Goal: Find specific page/section: Find specific page/section

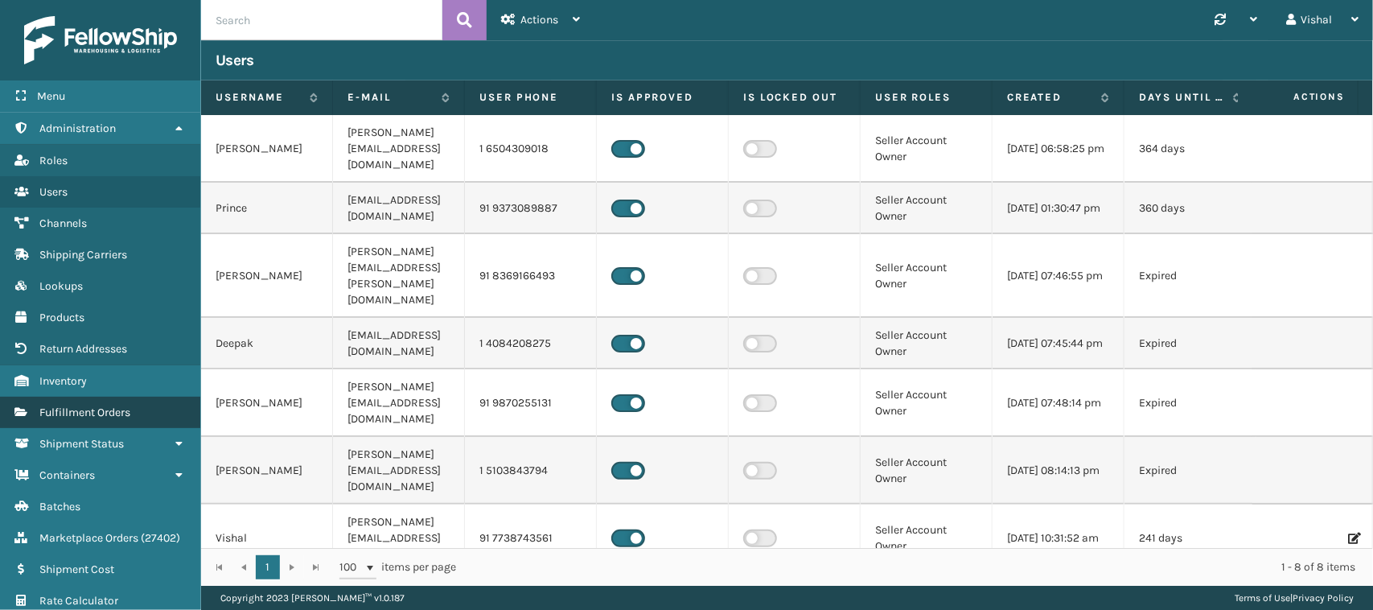
click at [60, 396] on link "Fulfillment Orders" at bounding box center [100, 411] width 200 height 31
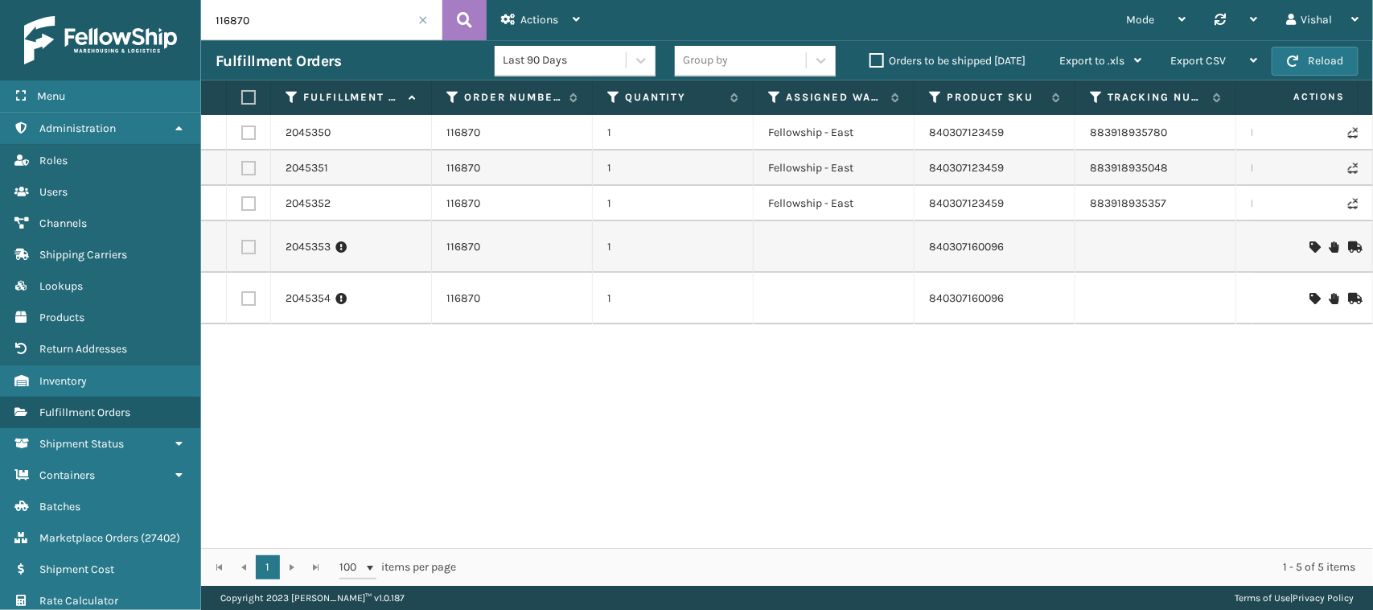
click at [294, 5] on input "116870" at bounding box center [321, 20] width 241 height 40
paste input "1-7113450-2653067"
type input "111-7113450-2653067"
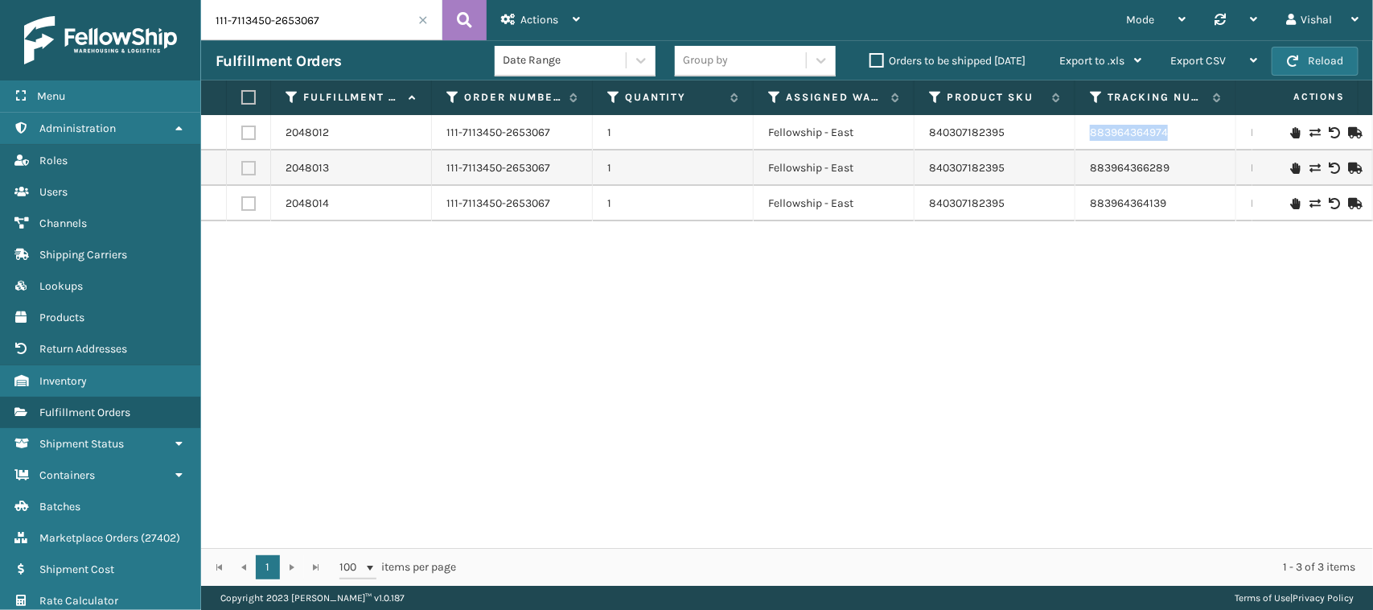
drag, startPoint x: 1086, startPoint y: 129, endPoint x: 1170, endPoint y: 137, distance: 84.8
click at [1170, 137] on td "883964364974" at bounding box center [1155, 132] width 161 height 35
copy link "883964364974"
drag, startPoint x: 1086, startPoint y: 175, endPoint x: 1185, endPoint y: 170, distance: 99.1
click at [1185, 170] on td "883964366289" at bounding box center [1155, 167] width 161 height 35
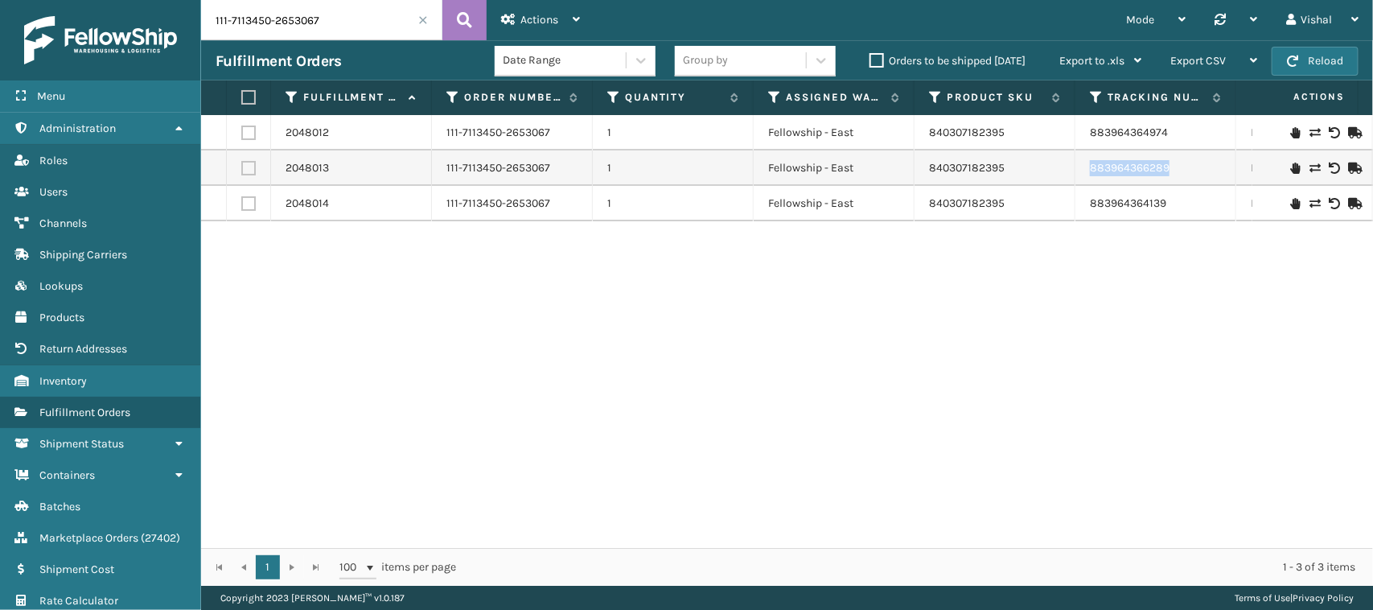
copy link "883964366289"
drag, startPoint x: 1082, startPoint y: 199, endPoint x: 1170, endPoint y: 209, distance: 88.2
click at [1170, 209] on td "883964364139" at bounding box center [1155, 203] width 161 height 35
copy link "883964364139"
drag, startPoint x: 1086, startPoint y: 134, endPoint x: 1167, endPoint y: 134, distance: 81.2
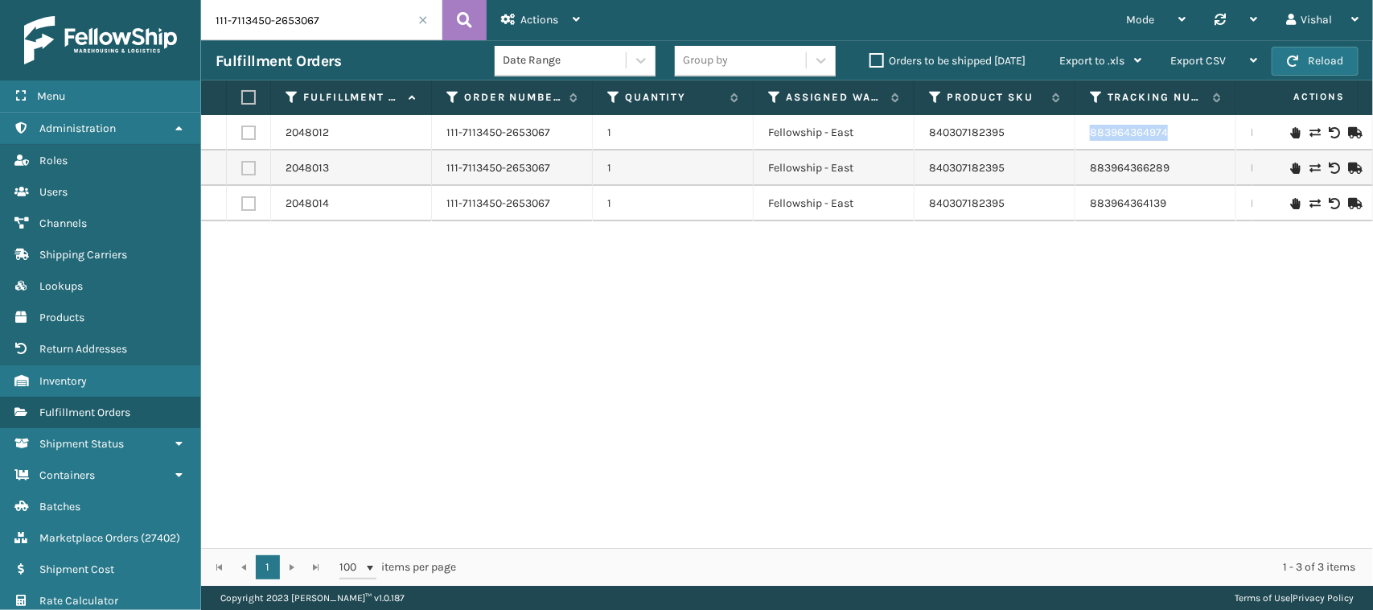
click at [1167, 134] on td "883964364974" at bounding box center [1155, 132] width 161 height 35
copy link "883964364974"
drag, startPoint x: 1083, startPoint y: 171, endPoint x: 1174, endPoint y: 173, distance: 90.9
click at [1174, 173] on td "883964366289" at bounding box center [1155, 167] width 161 height 35
copy link "883964366289"
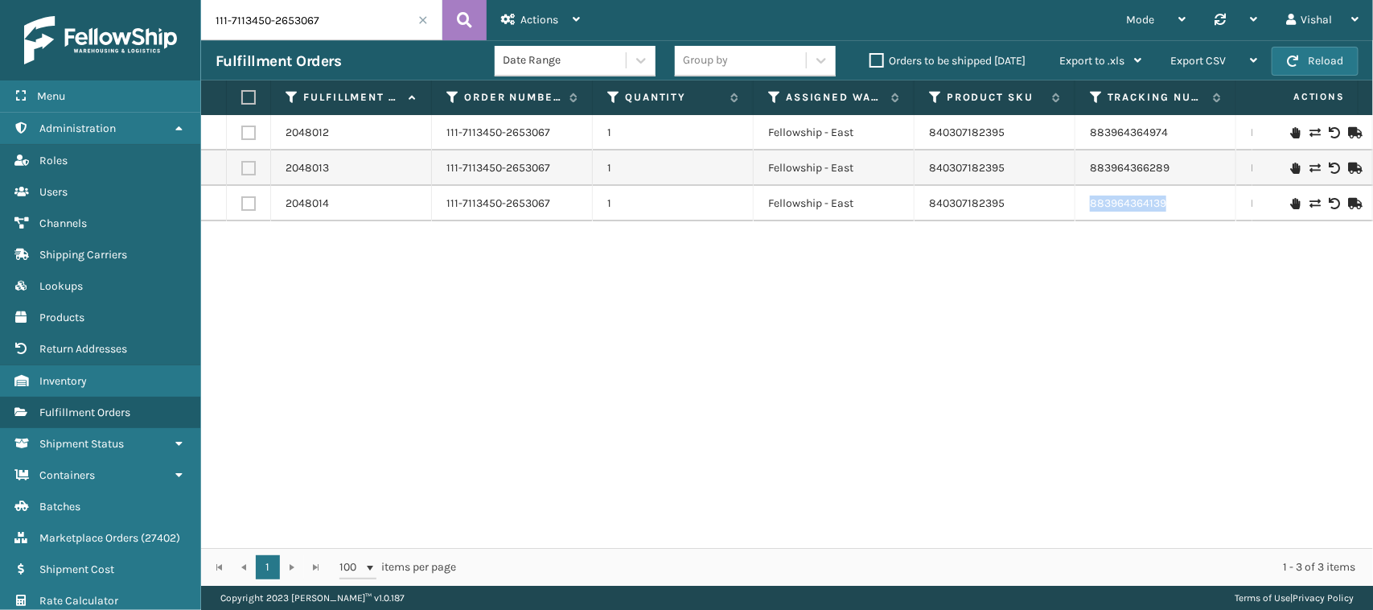
drag, startPoint x: 1083, startPoint y: 199, endPoint x: 1174, endPoint y: 210, distance: 91.5
click at [1174, 210] on td "883964364139" at bounding box center [1155, 203] width 161 height 35
copy link "883964364139"
